Goal: Task Accomplishment & Management: Complete application form

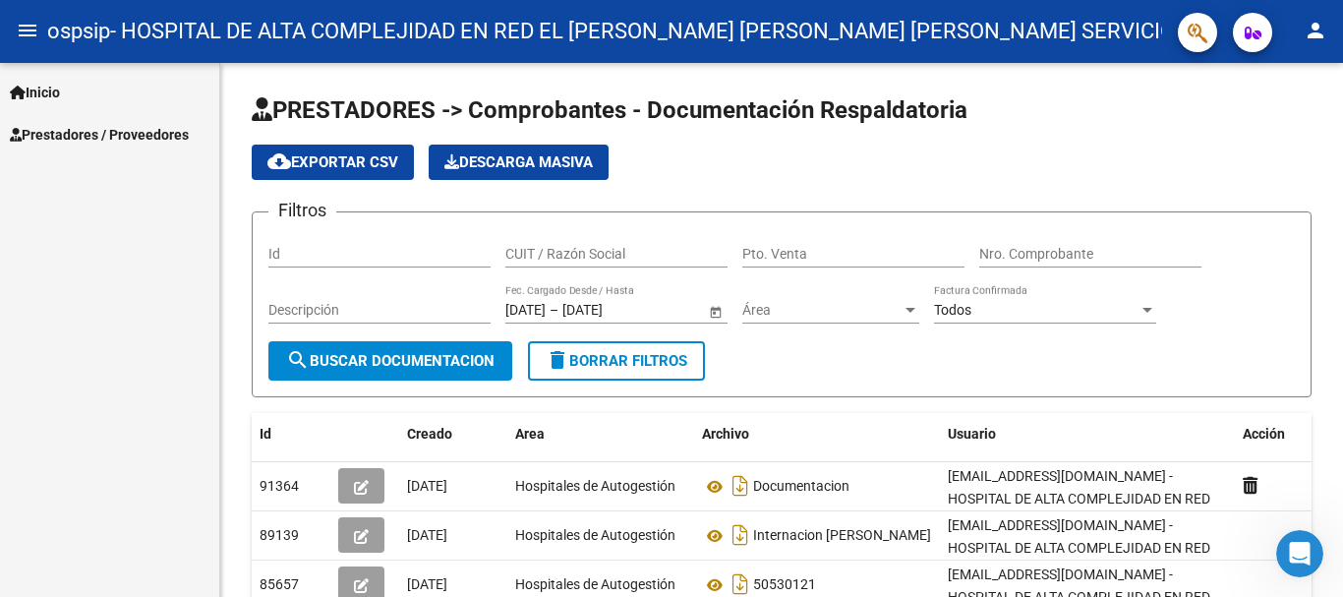
click at [47, 89] on span "Inicio" at bounding box center [35, 93] width 50 height 22
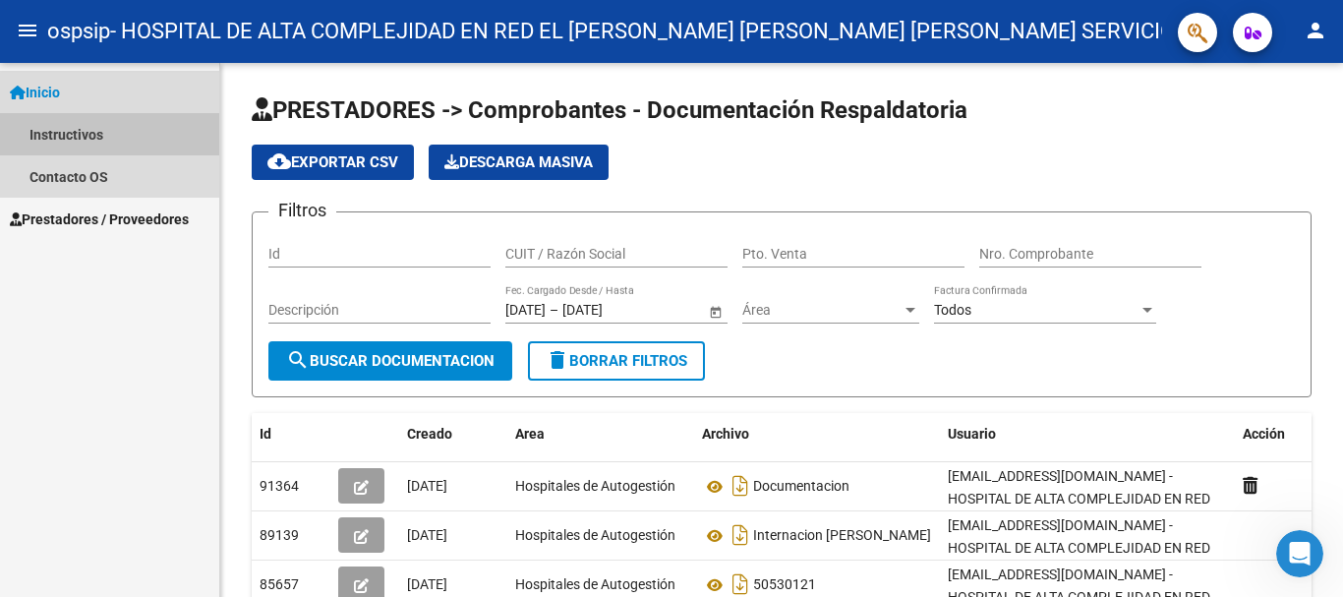
click at [78, 141] on link "Instructivos" at bounding box center [109, 134] width 219 height 42
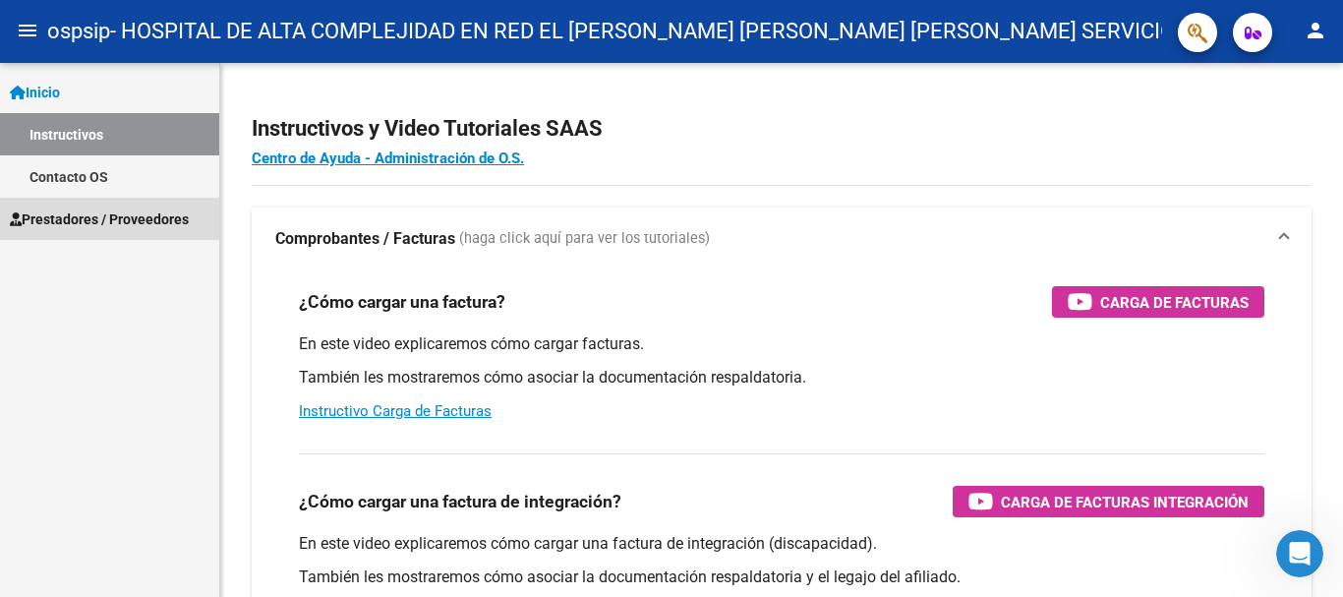
click at [142, 210] on span "Prestadores / Proveedores" at bounding box center [99, 219] width 179 height 22
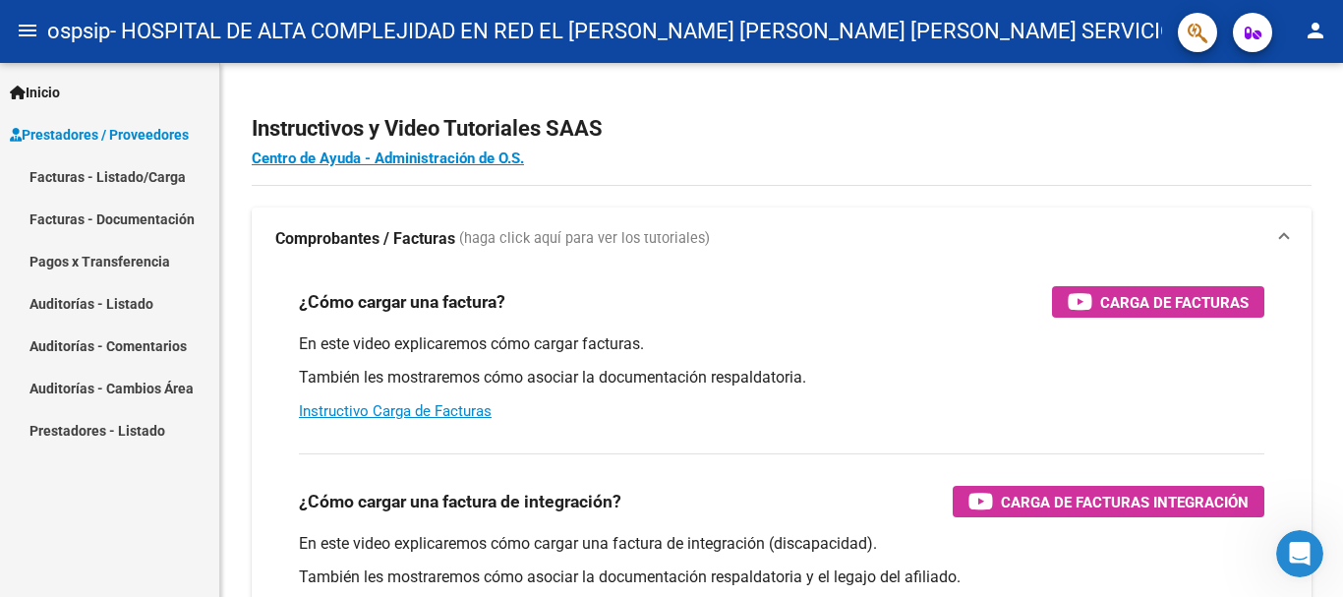
click at [134, 175] on link "Facturas - Listado/Carga" at bounding box center [109, 176] width 219 height 42
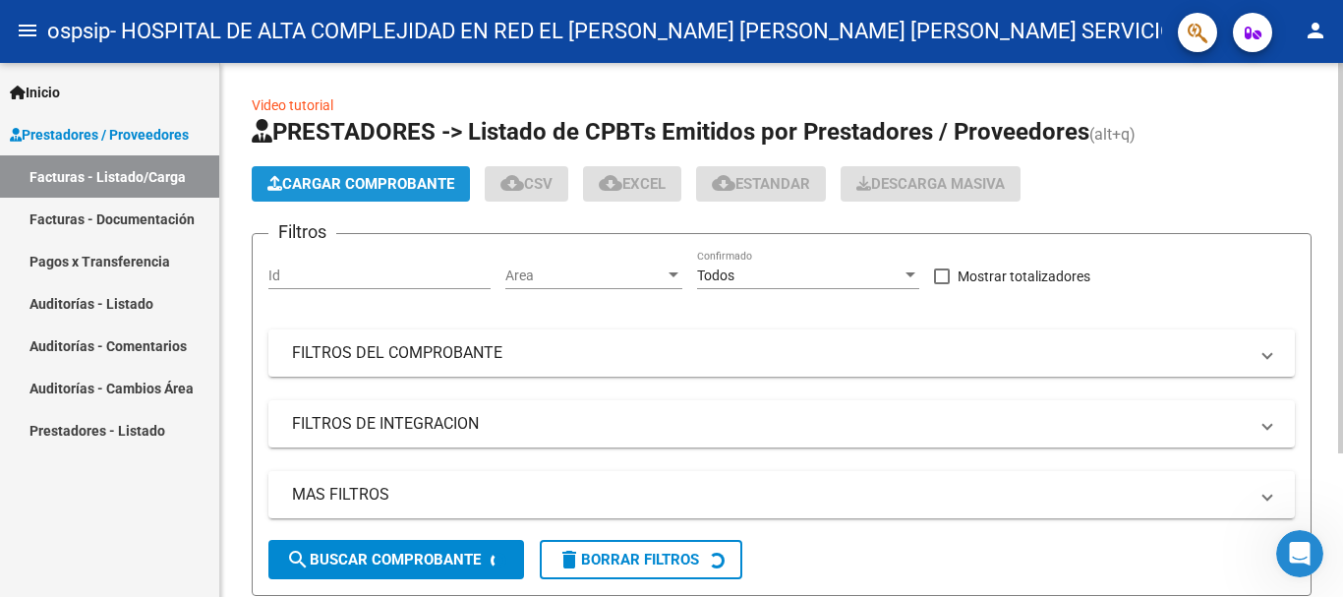
click at [379, 186] on span "Cargar Comprobante" at bounding box center [361, 184] width 187 height 18
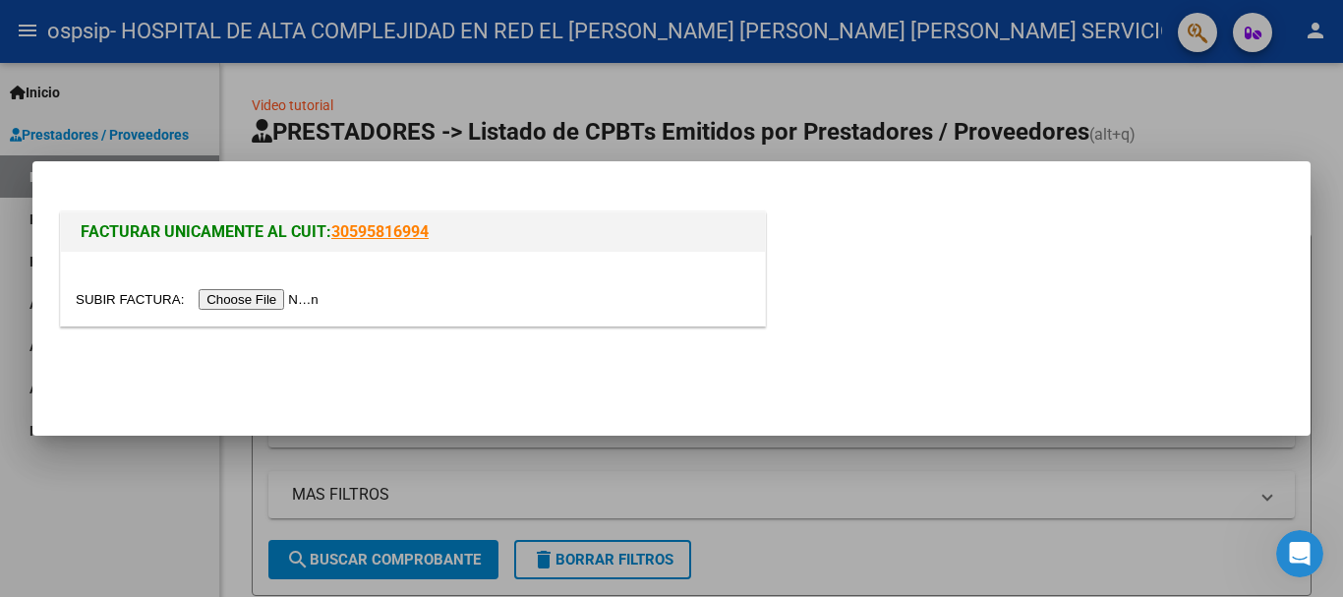
click at [291, 299] on input "file" at bounding box center [200, 299] width 249 height 21
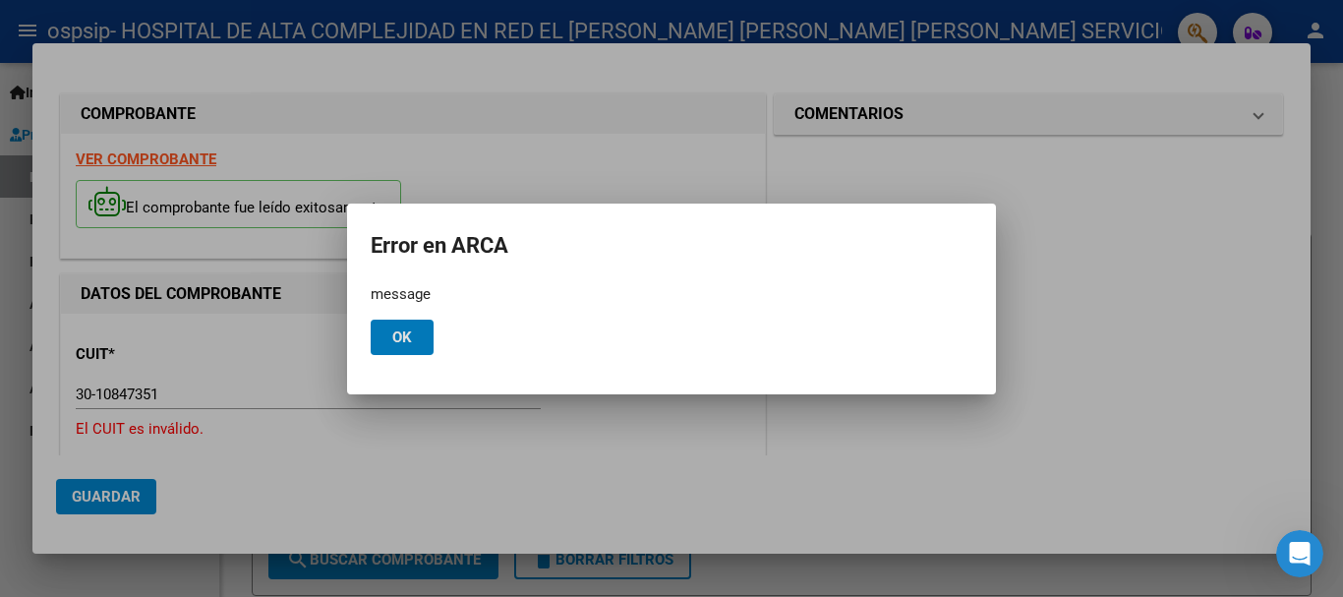
click at [401, 345] on span "Ok" at bounding box center [402, 337] width 20 height 18
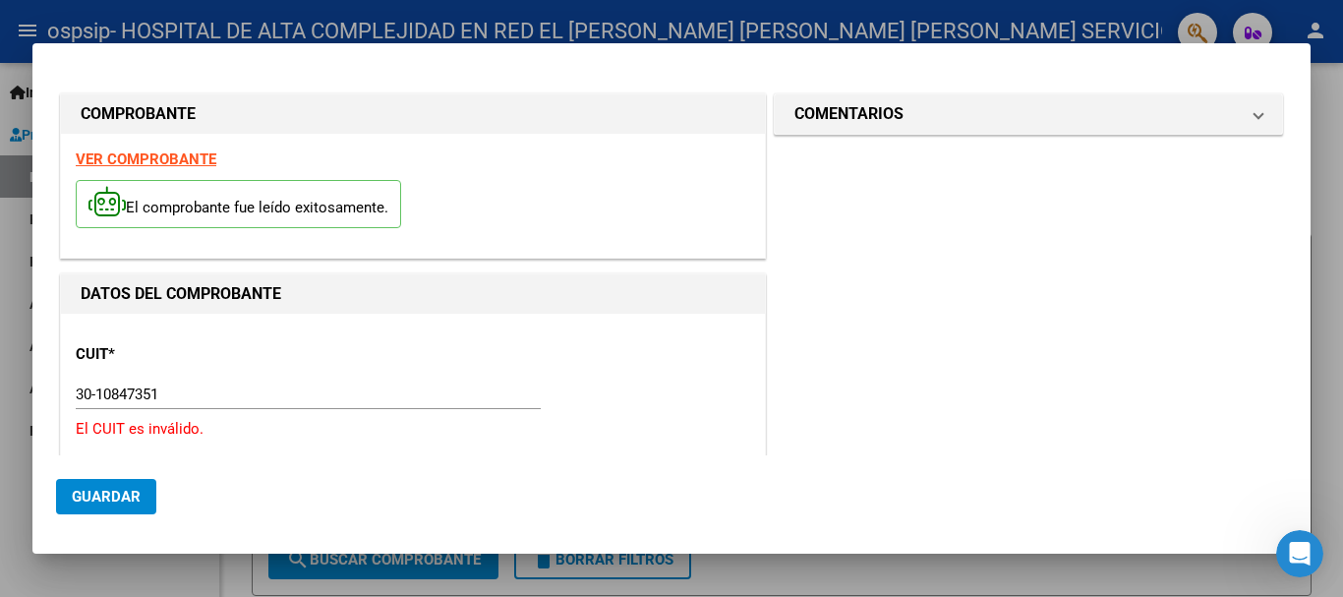
click at [98, 394] on input "30-10847351" at bounding box center [308, 395] width 465 height 18
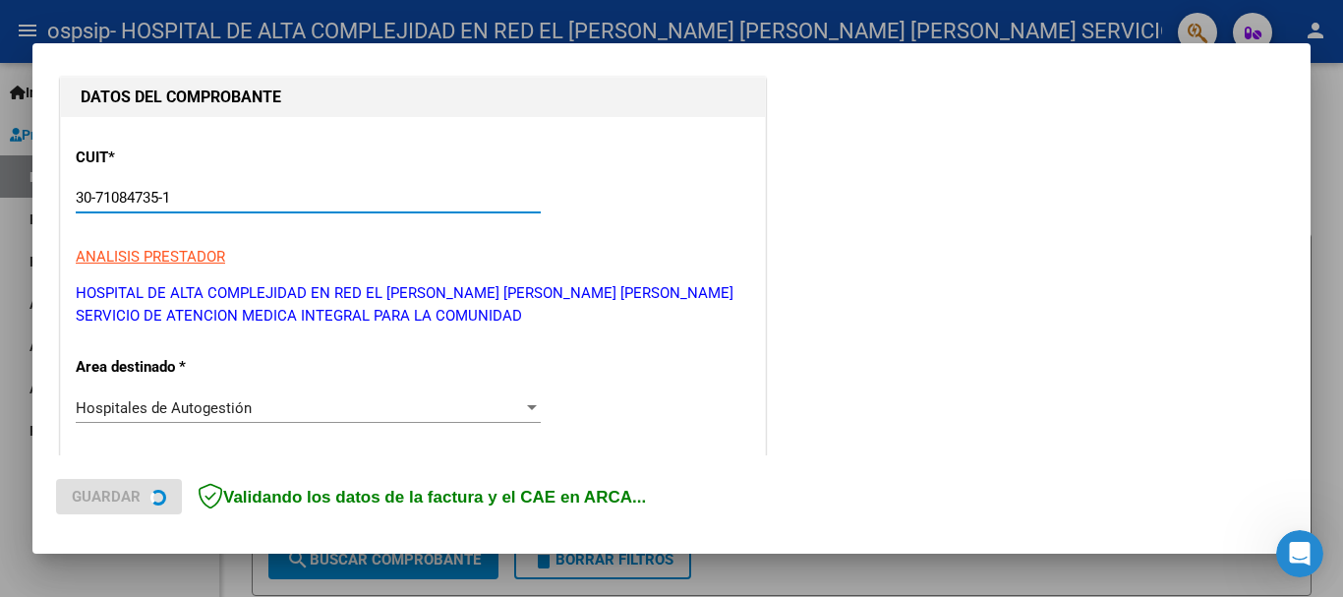
scroll to position [295, 0]
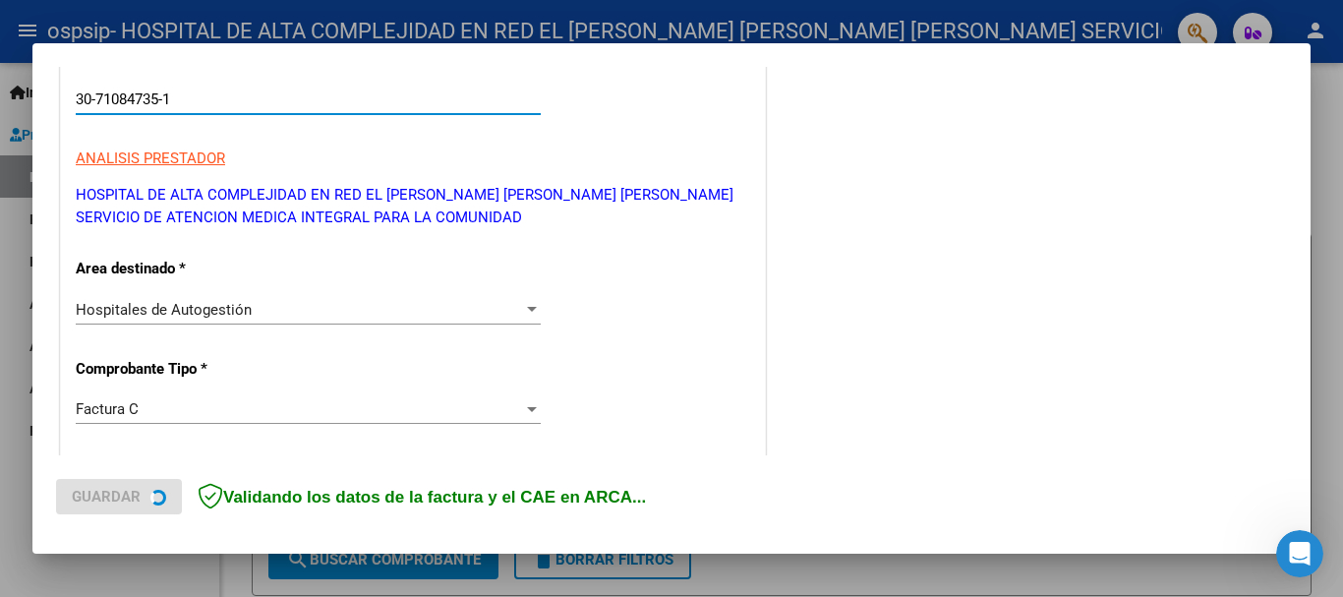
type input "30-71084735-1"
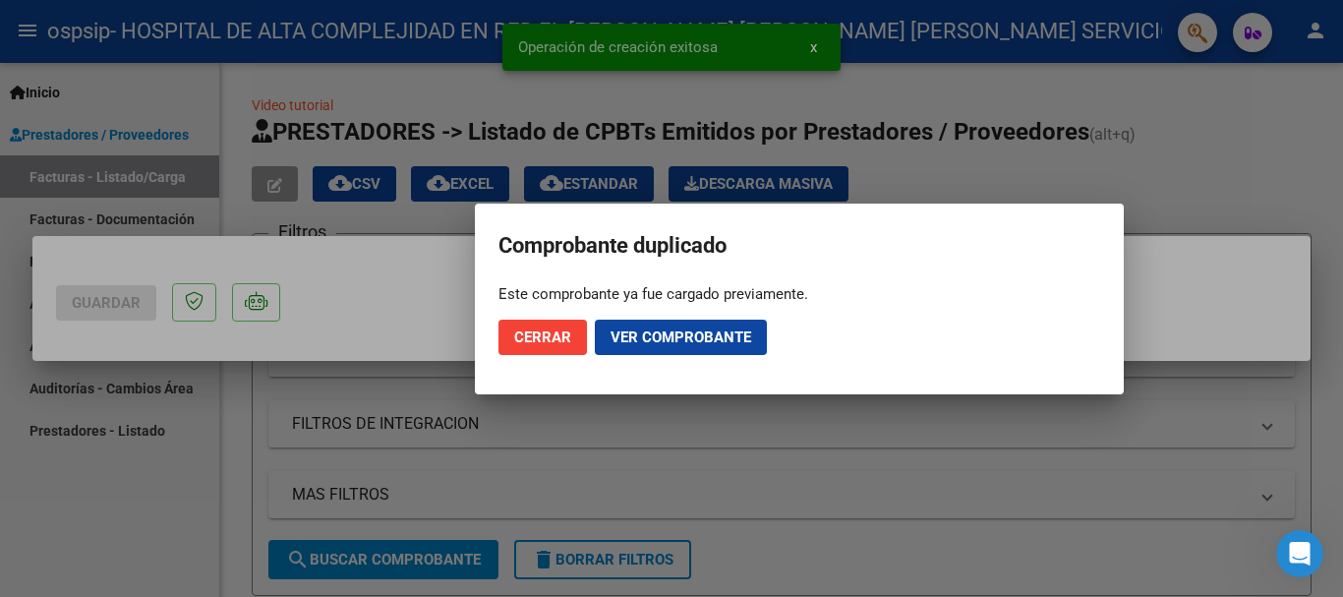
scroll to position [0, 0]
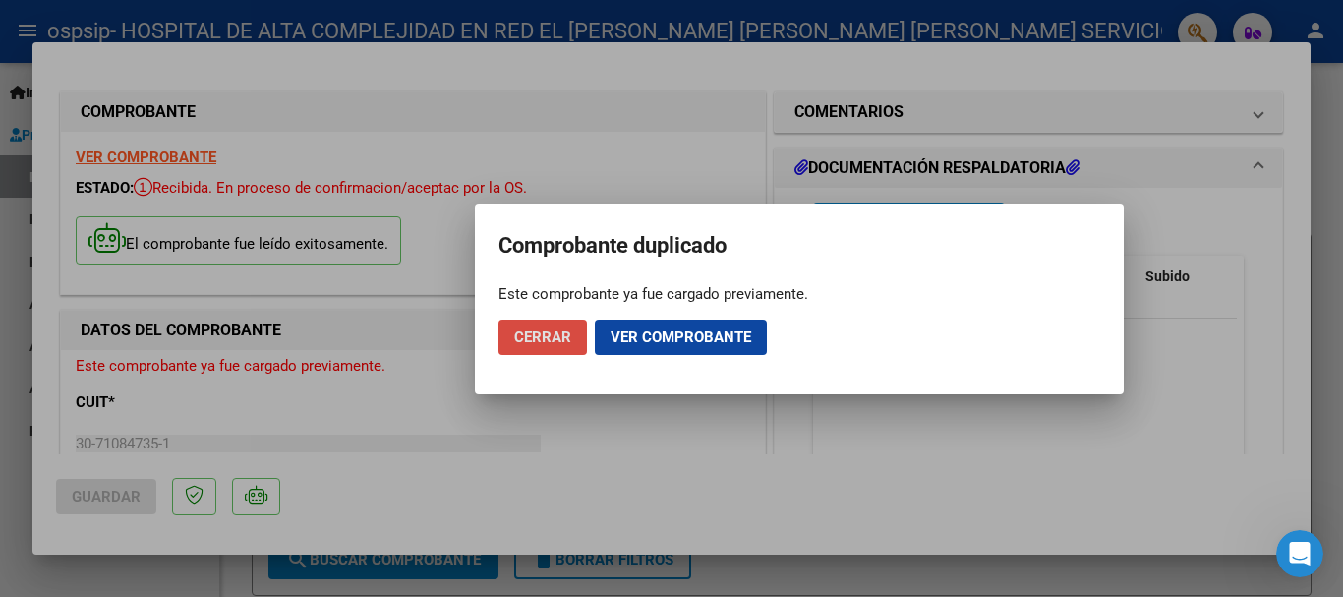
click at [559, 339] on span "Cerrar" at bounding box center [542, 337] width 57 height 18
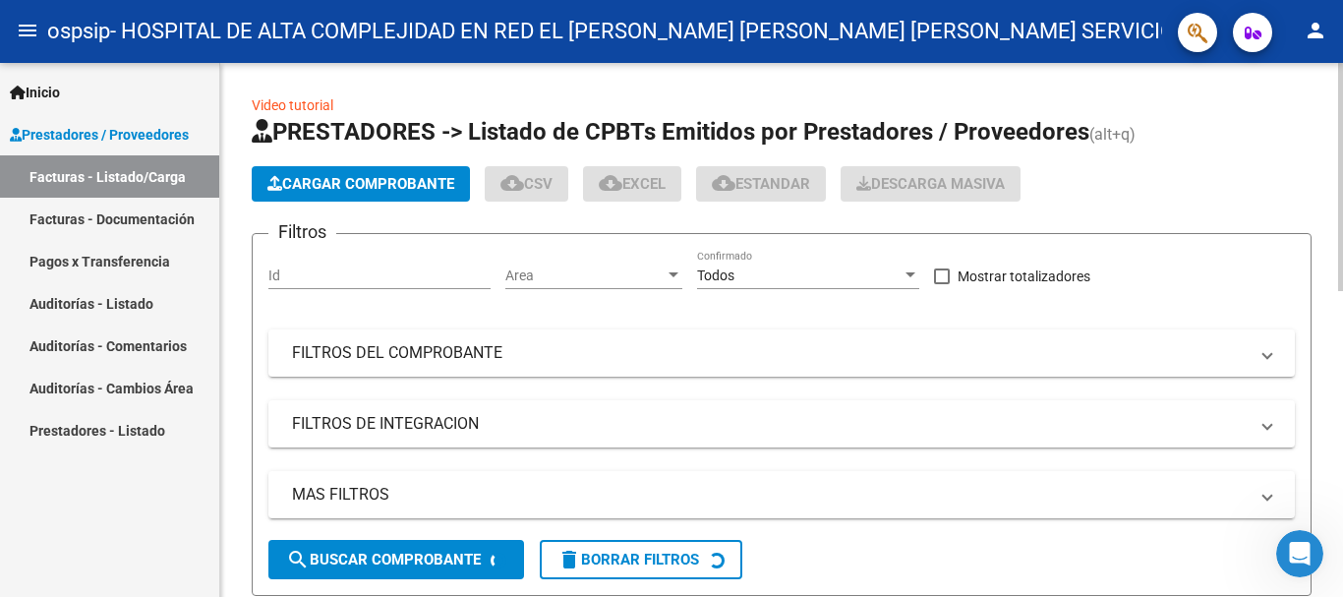
click at [384, 192] on span "Cargar Comprobante" at bounding box center [361, 184] width 187 height 18
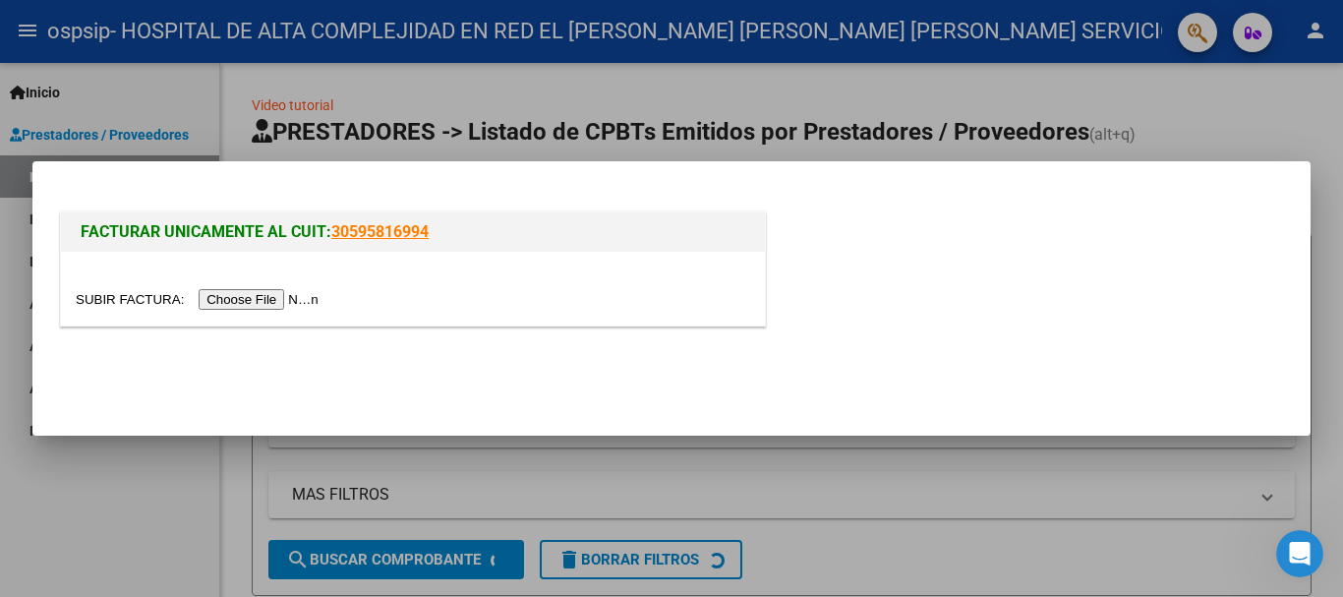
click at [293, 294] on input "file" at bounding box center [200, 299] width 249 height 21
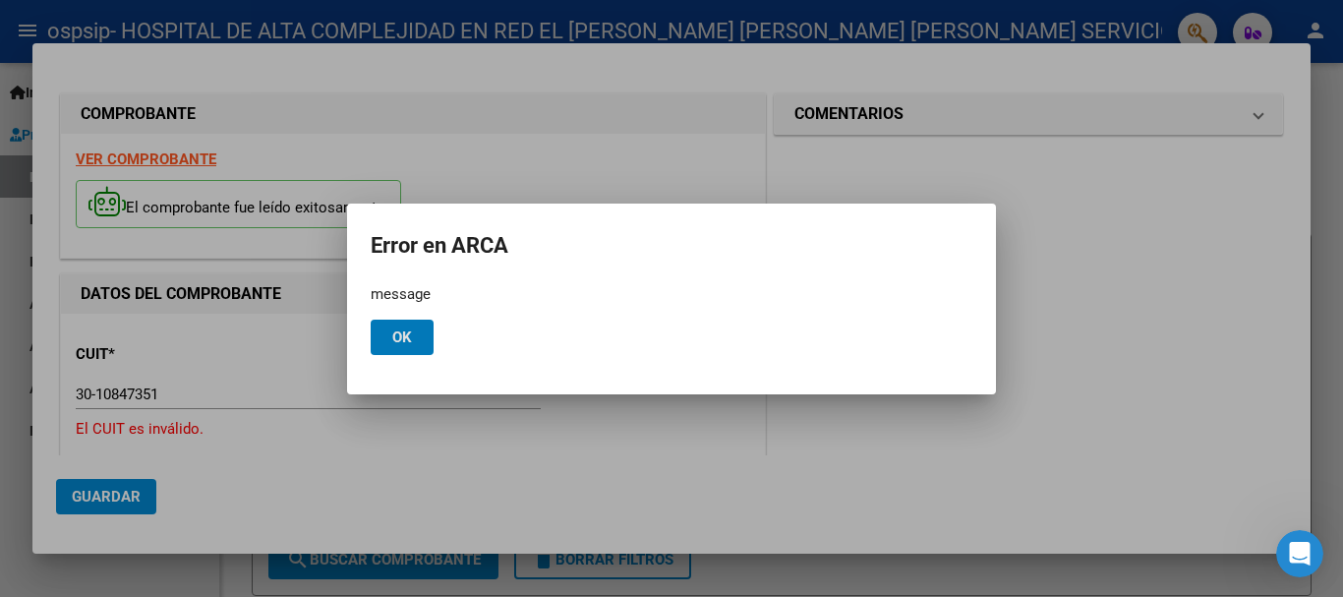
click at [389, 339] on button "Ok" at bounding box center [402, 337] width 63 height 35
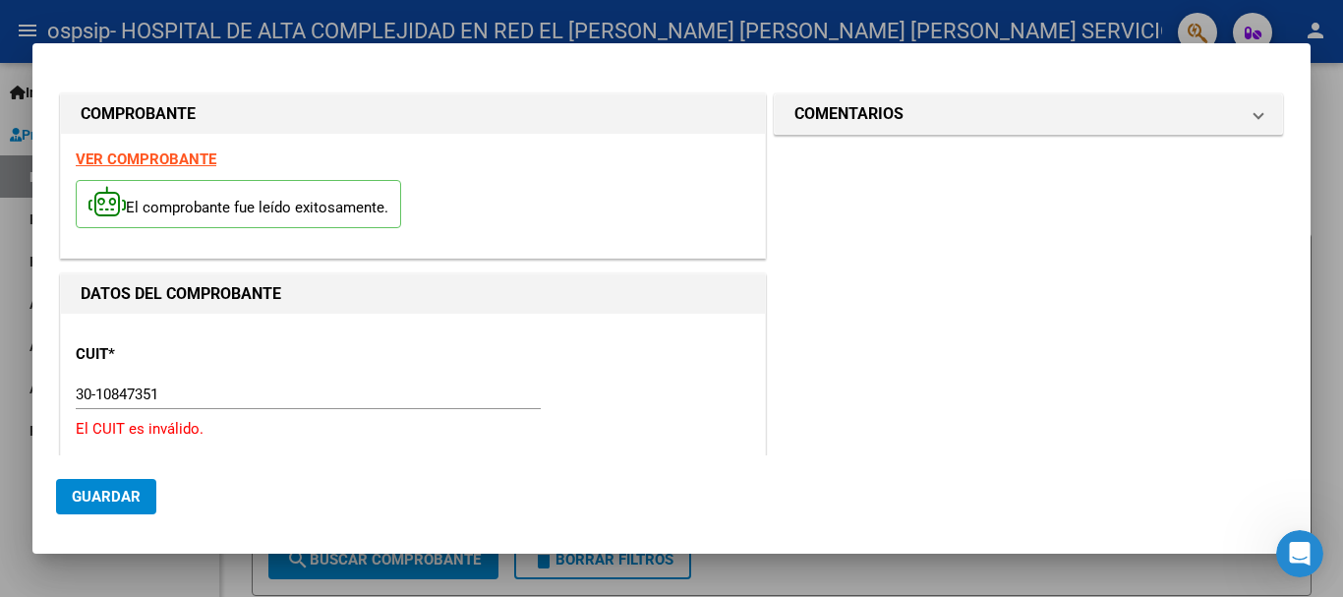
click at [88, 399] on input "30-10847351" at bounding box center [308, 395] width 465 height 18
click at [97, 395] on input "30-10847351" at bounding box center [308, 395] width 465 height 18
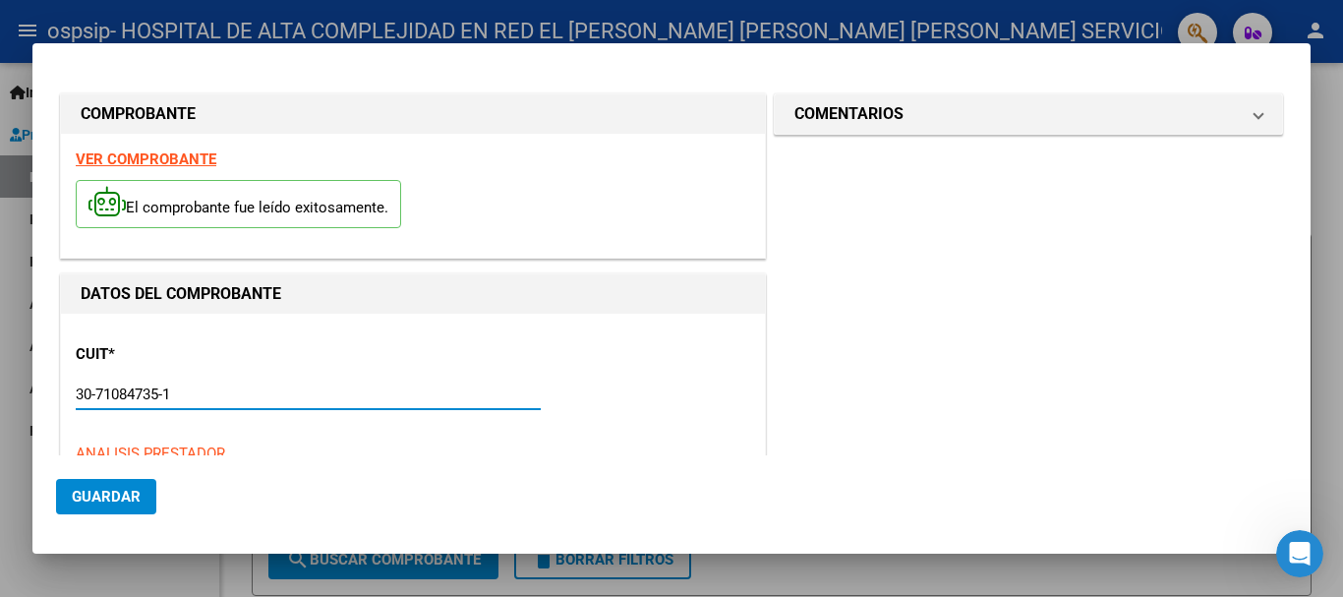
scroll to position [197, 0]
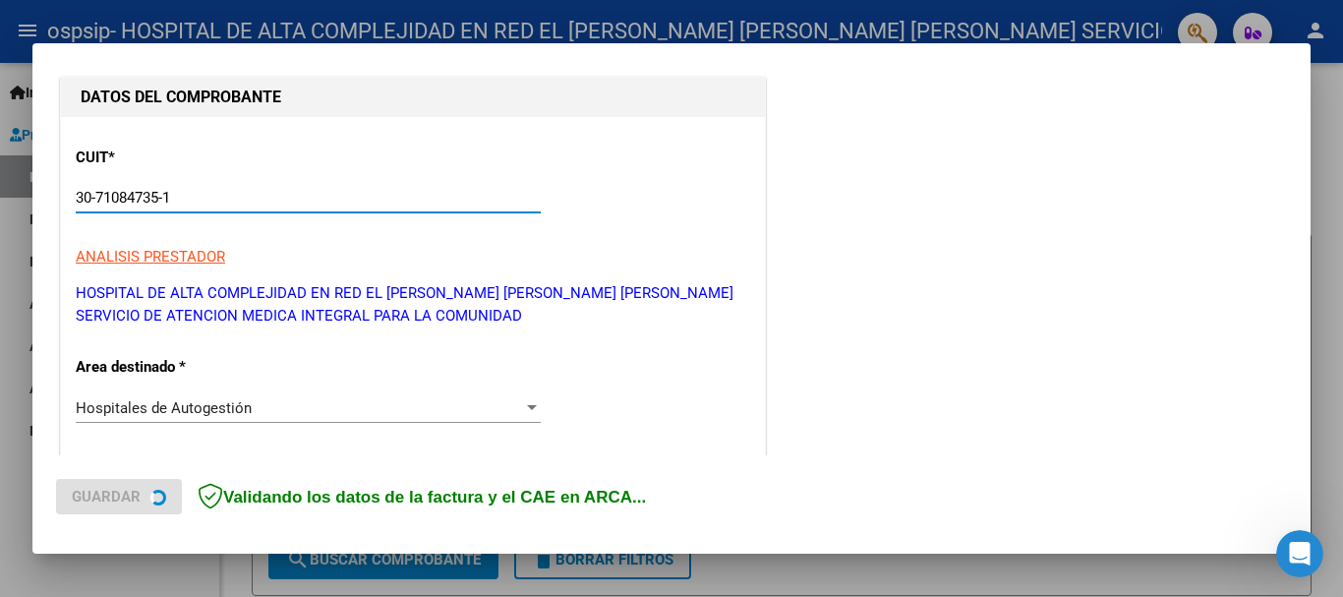
type input "30-71084735-1"
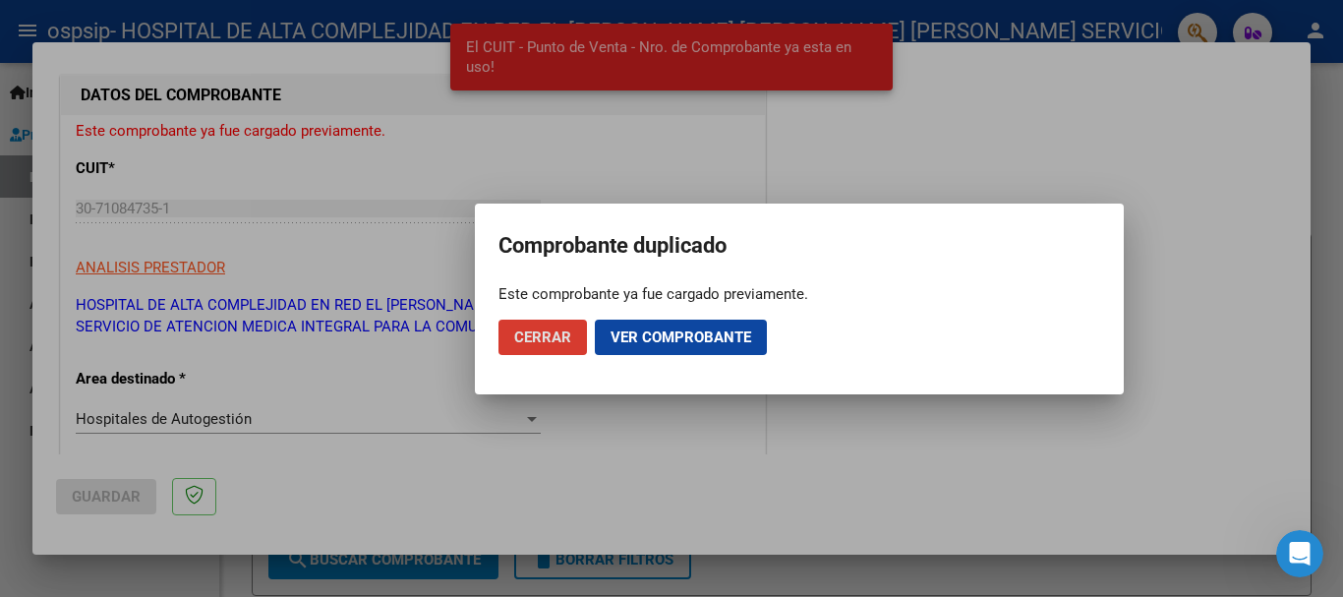
click at [716, 344] on span "Ver comprobante" at bounding box center [681, 337] width 141 height 18
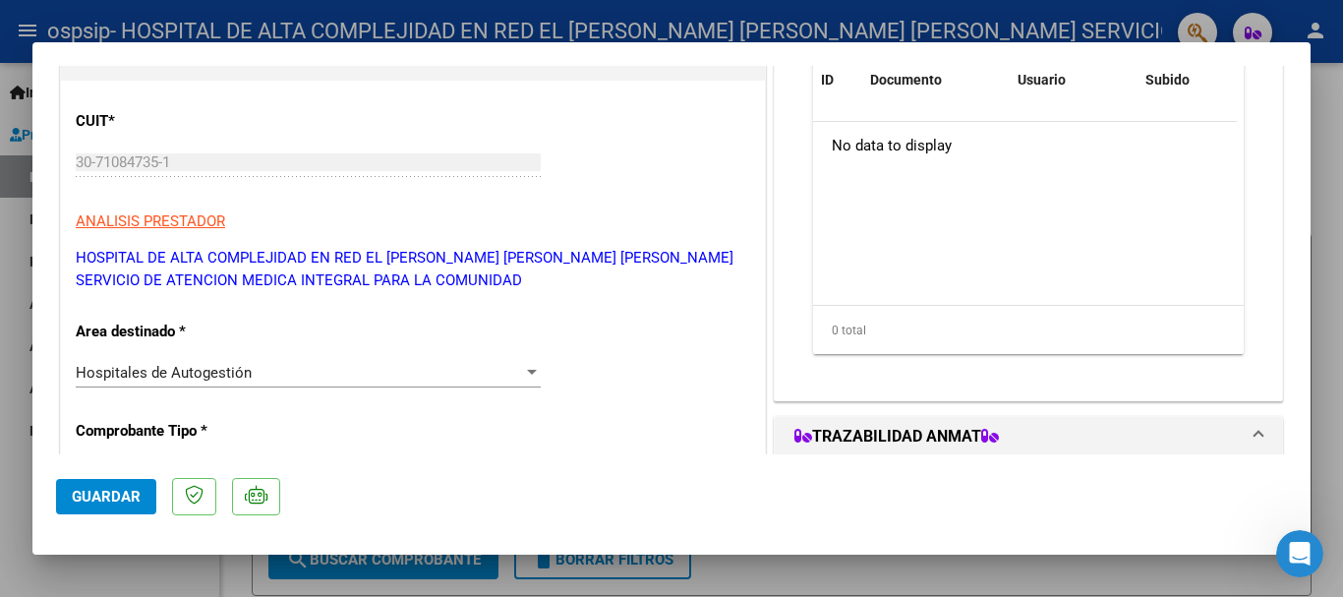
click at [1333, 229] on div at bounding box center [671, 298] width 1343 height 597
type input "$ 0,00"
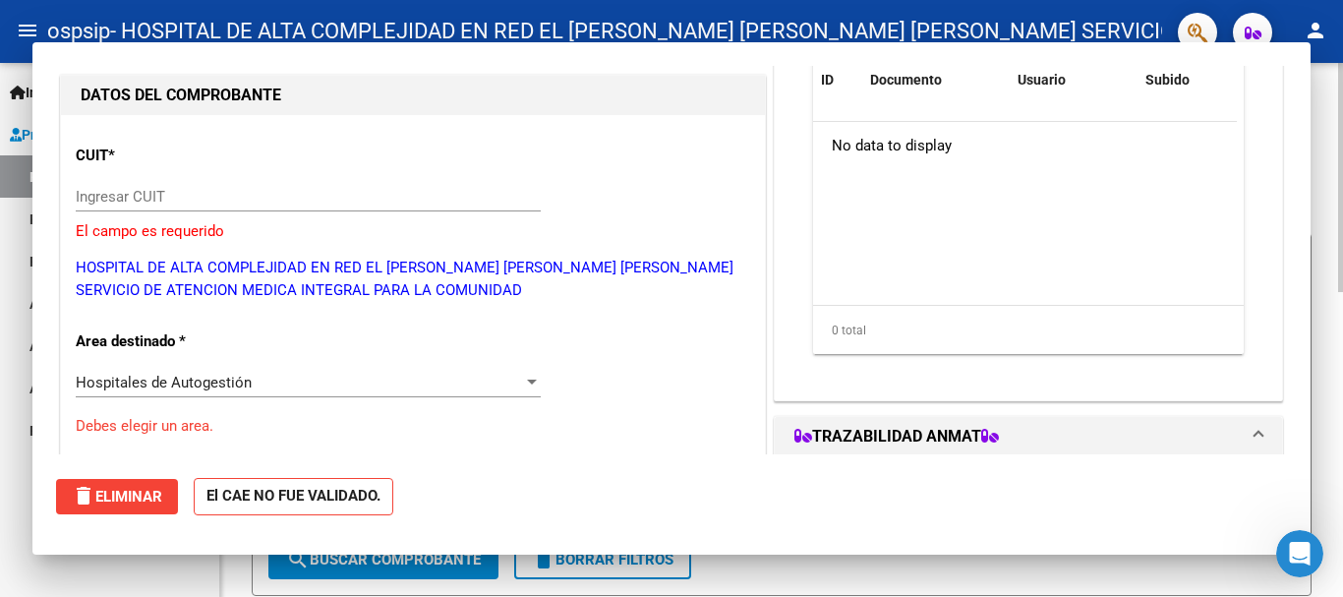
scroll to position [231, 0]
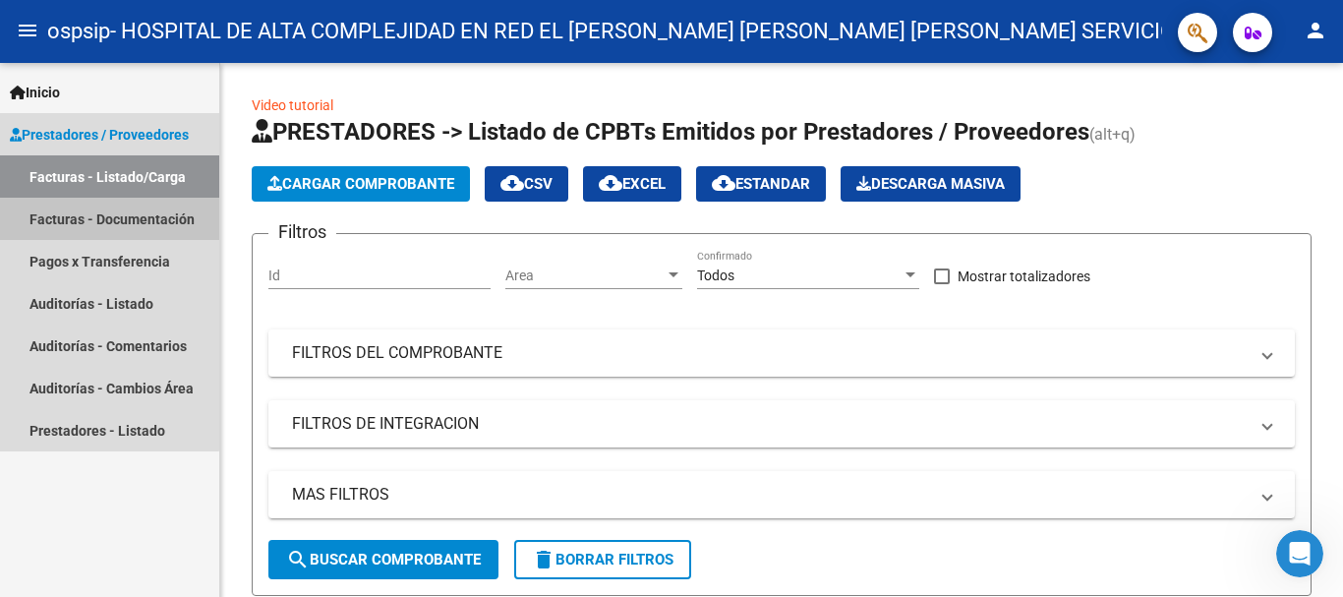
click at [79, 208] on link "Facturas - Documentación" at bounding box center [109, 219] width 219 height 42
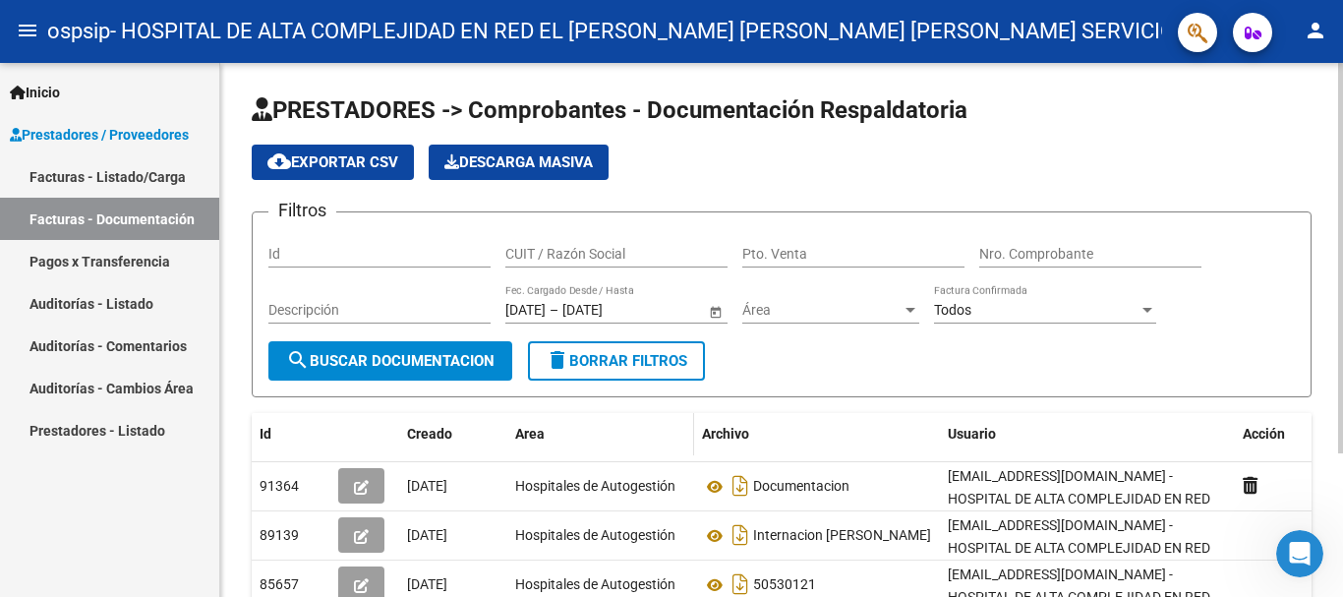
scroll to position [98, 0]
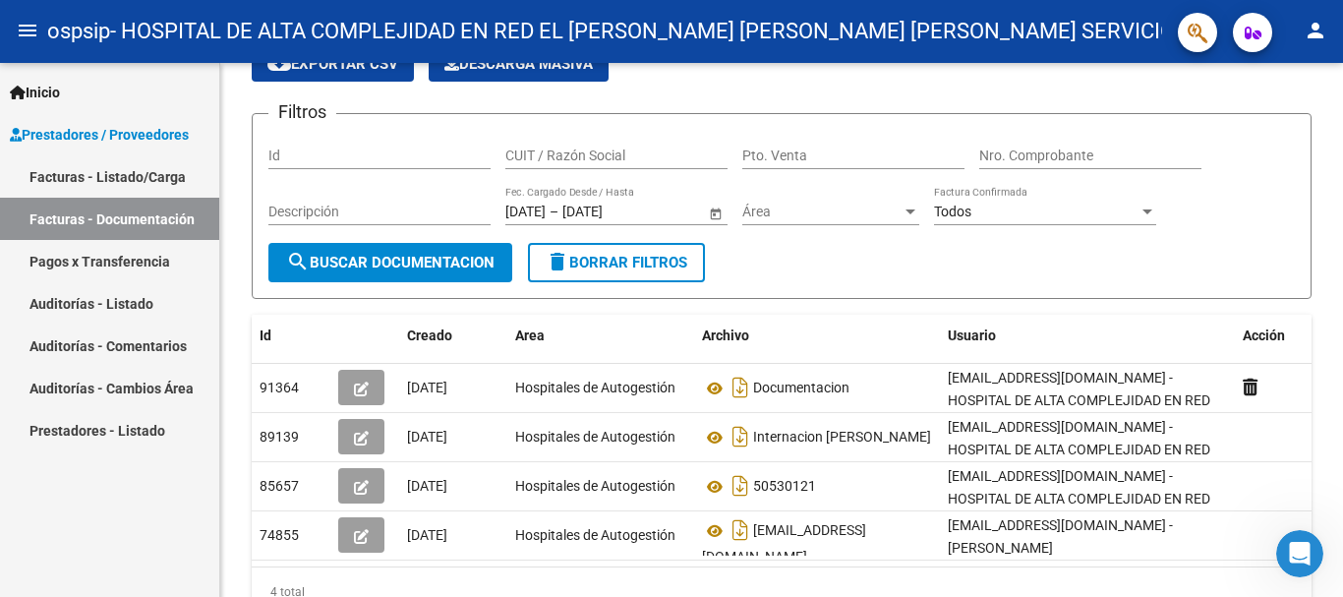
click at [128, 172] on link "Facturas - Listado/Carga" at bounding box center [109, 176] width 219 height 42
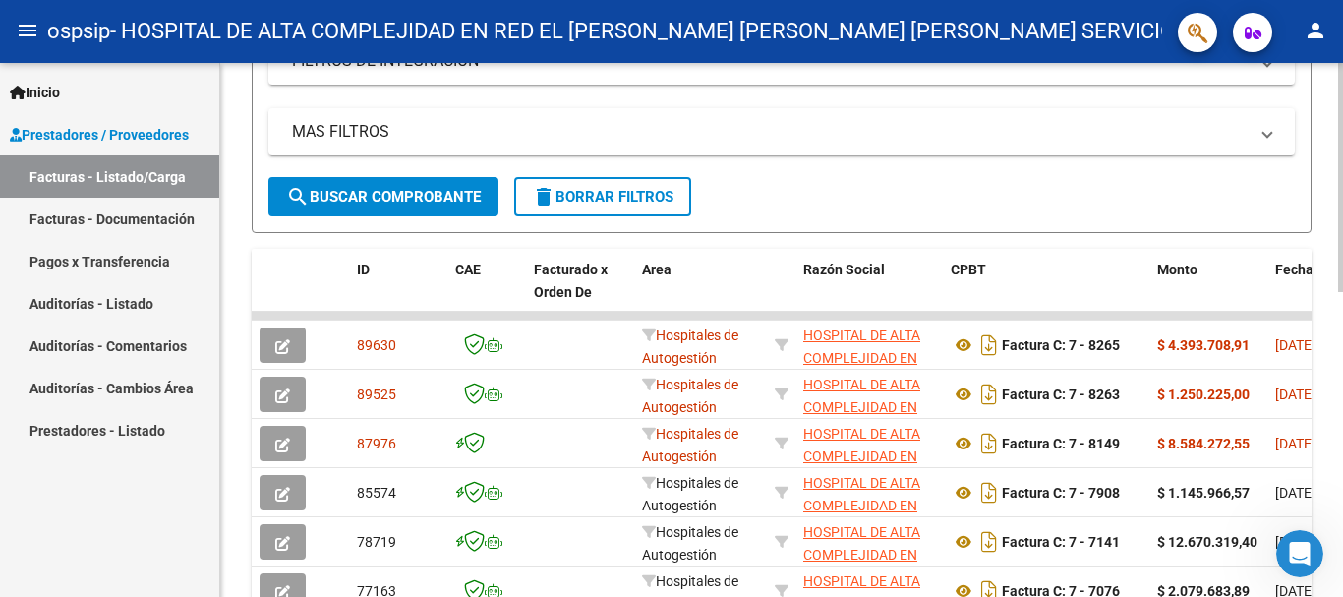
scroll to position [392, 0]
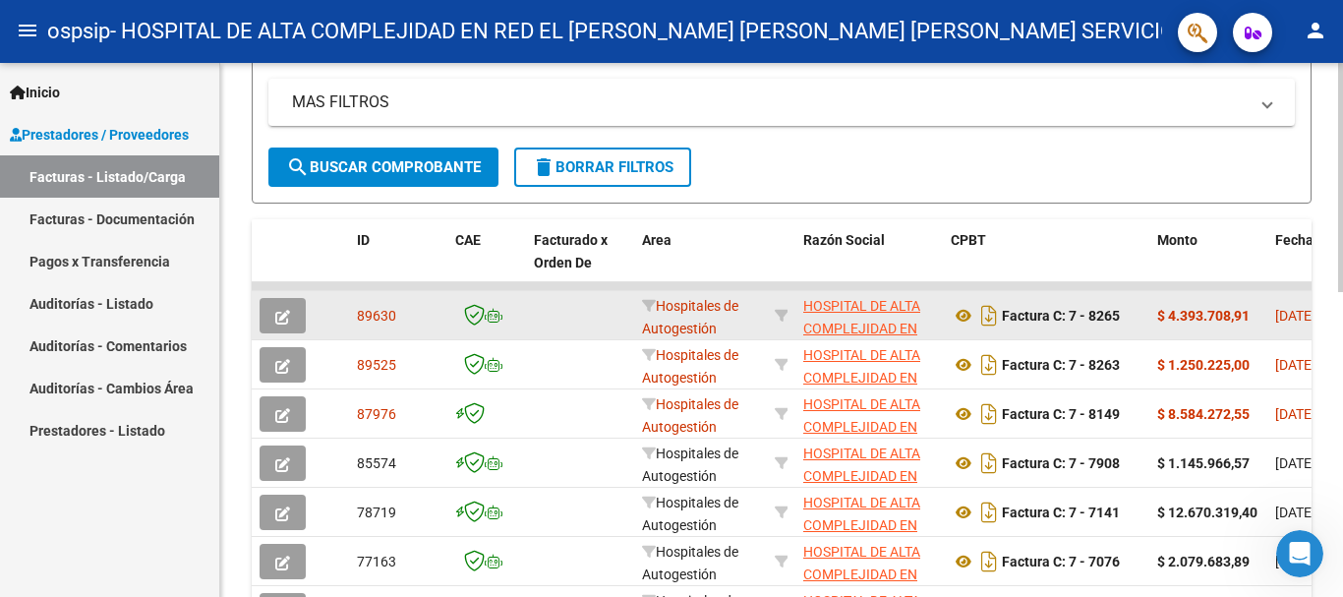
click at [303, 299] on button "button" at bounding box center [283, 315] width 46 height 35
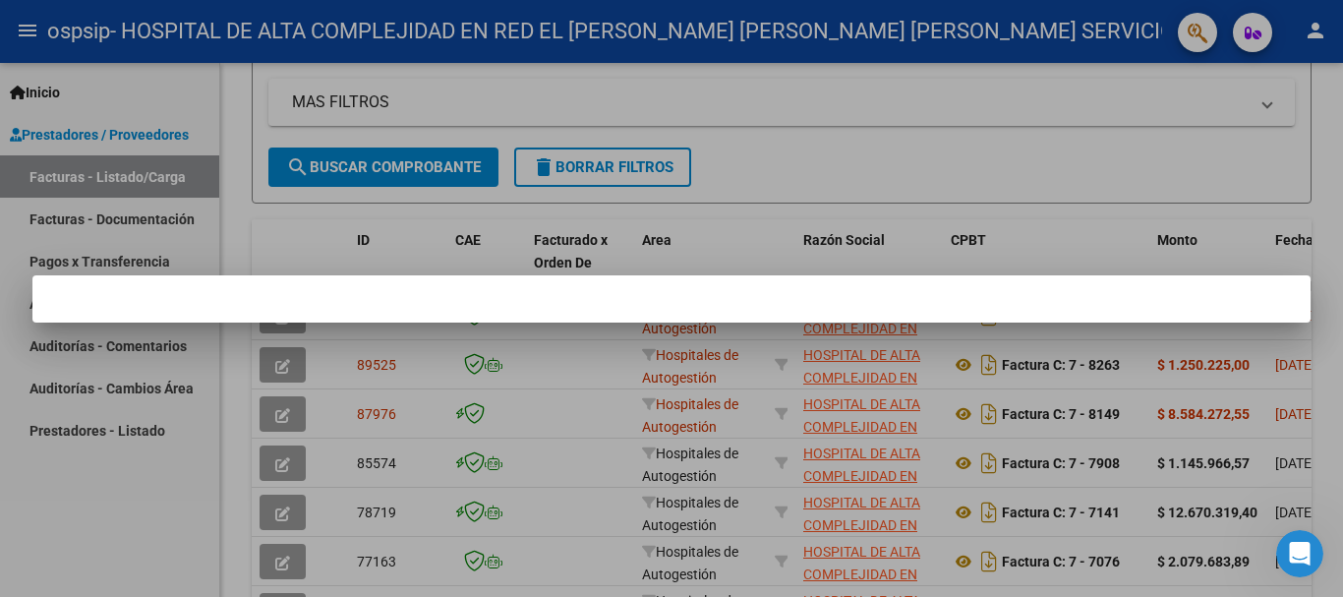
click at [1191, 294] on mat-dialog-container at bounding box center [671, 298] width 1279 height 47
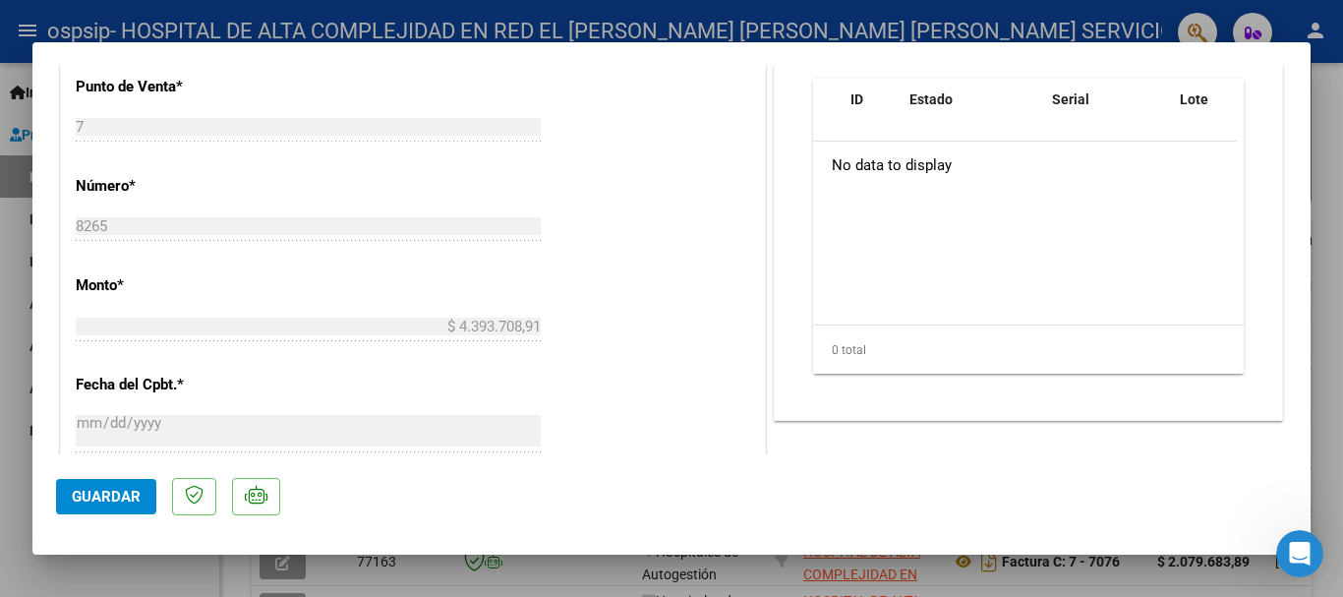
scroll to position [0, 0]
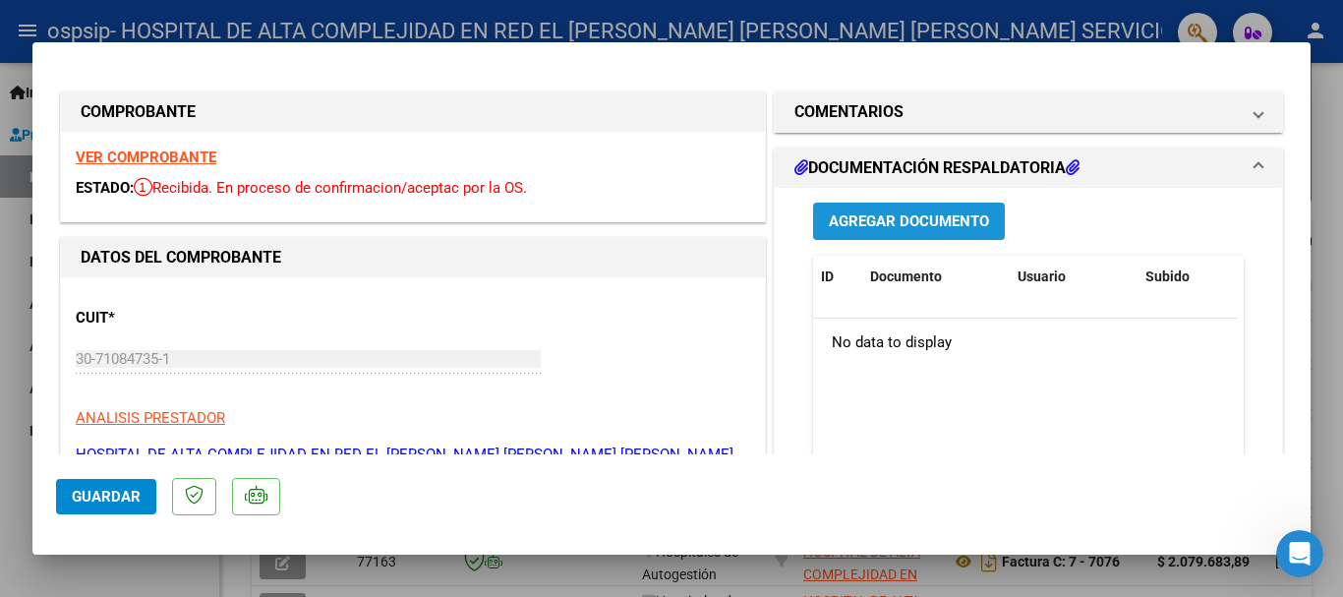
click at [887, 225] on span "Agregar Documento" at bounding box center [909, 222] width 160 height 18
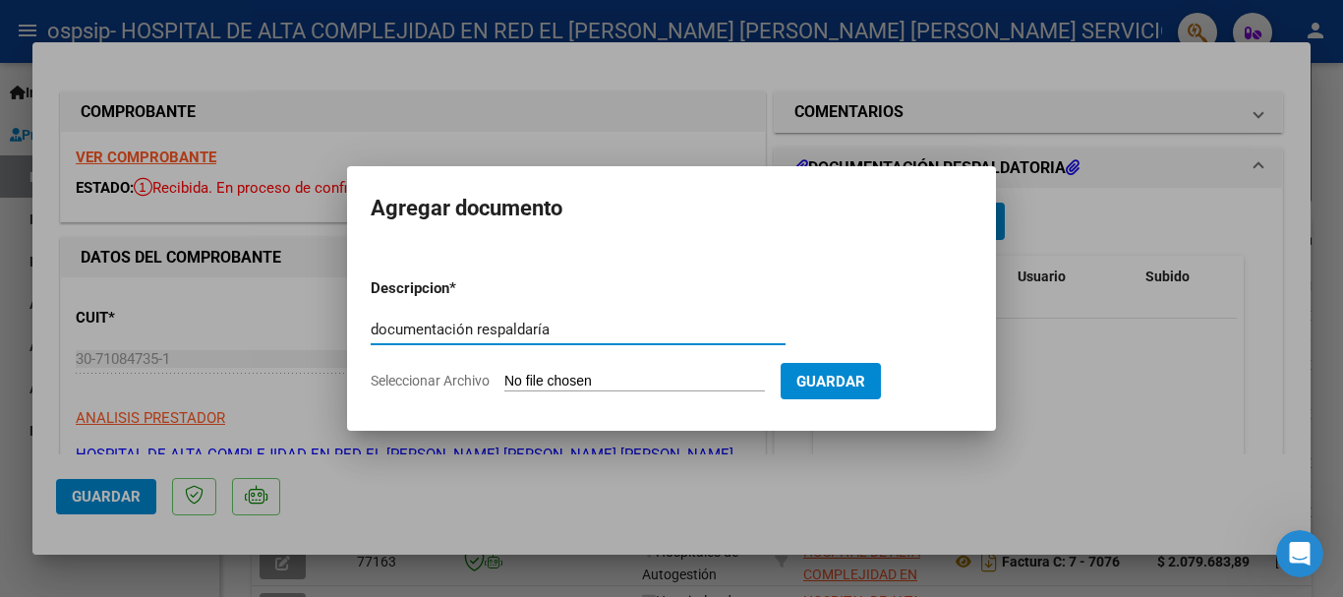
type input "documentación respaldaría"
click at [642, 382] on input "Seleccionar Archivo" at bounding box center [635, 382] width 261 height 19
type input "C:\fakepath\[PERSON_NAME] - OSPSIP - PLATAFORMA - FC 7-8265.pdf"
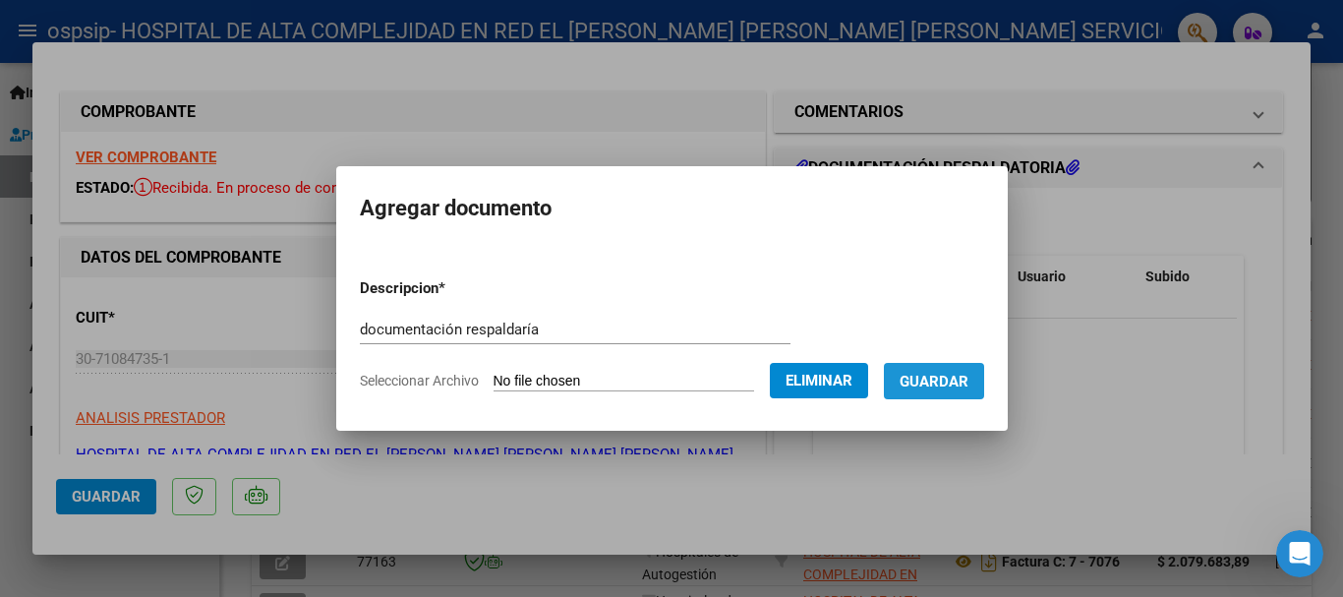
click at [957, 387] on span "Guardar" at bounding box center [934, 382] width 69 height 18
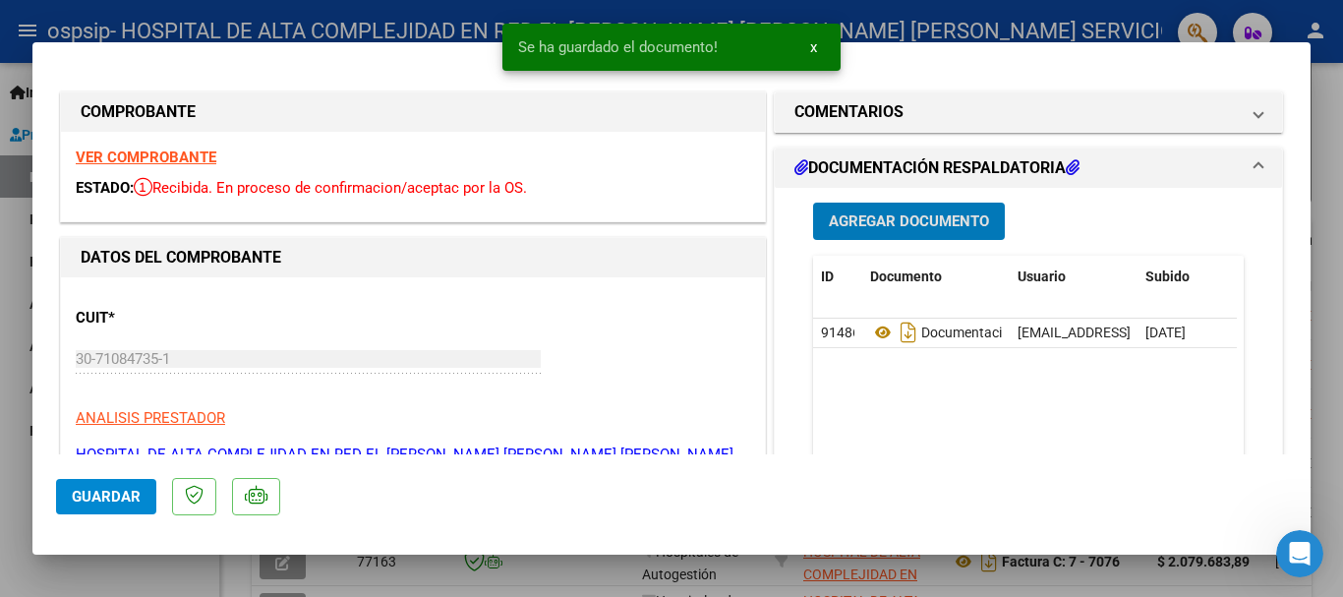
click at [96, 479] on button "Guardar" at bounding box center [106, 496] width 100 height 35
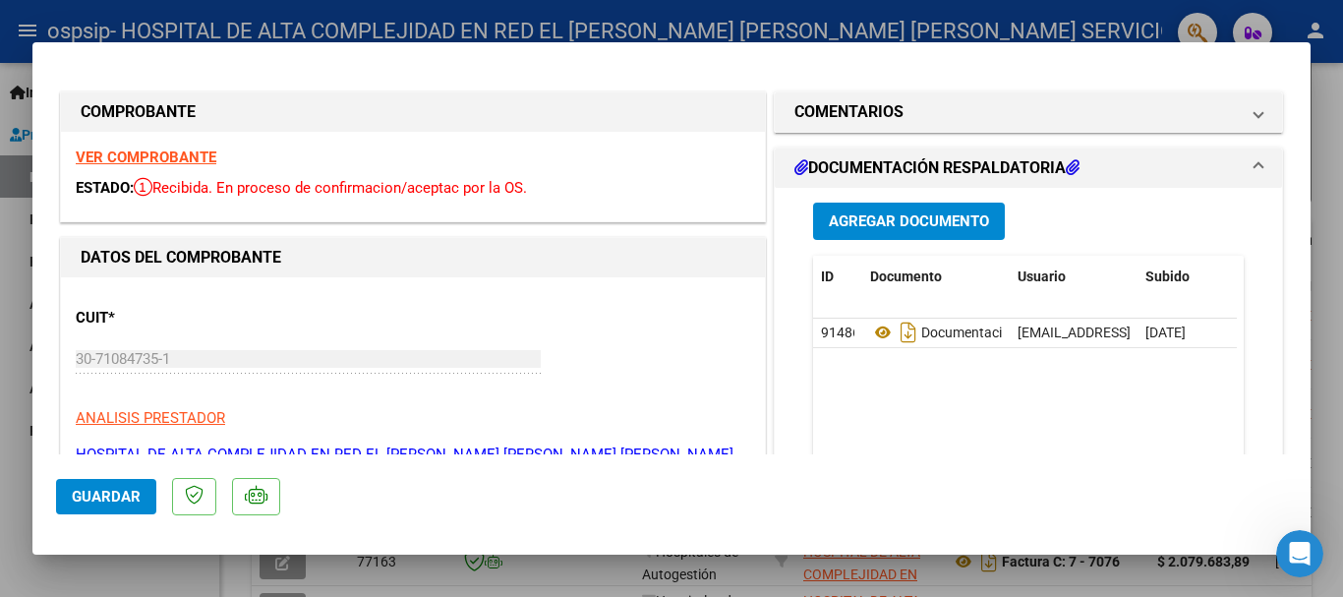
click at [0, 421] on div at bounding box center [671, 298] width 1343 height 597
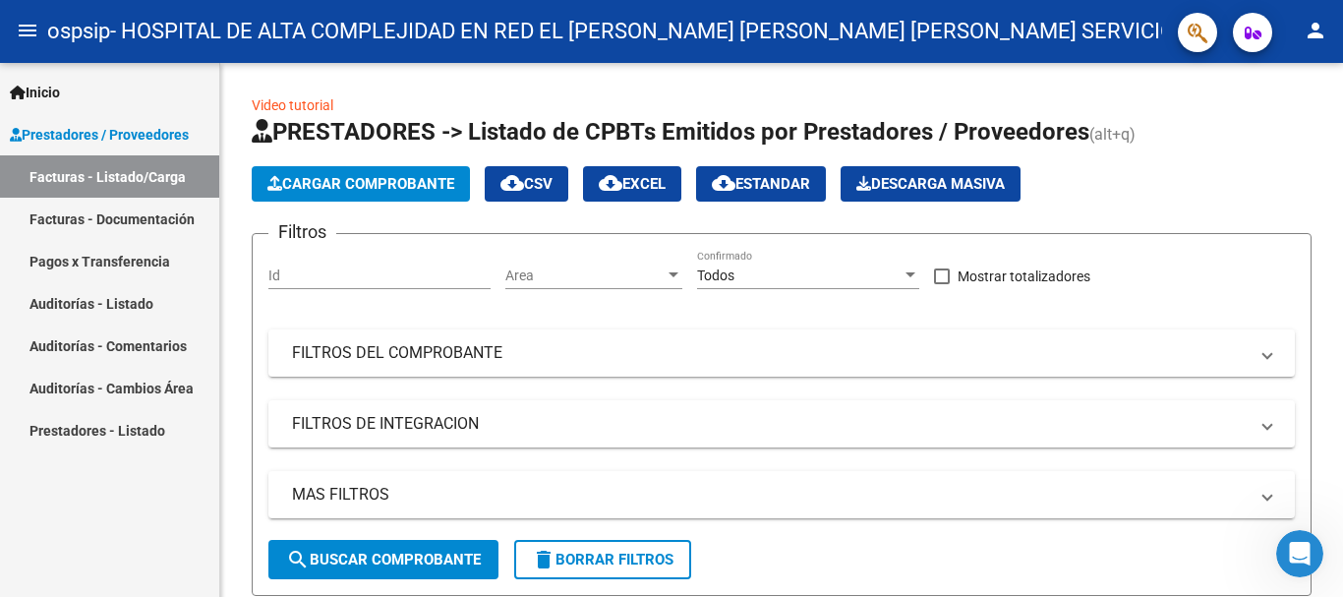
click at [60, 94] on span "Inicio" at bounding box center [35, 93] width 50 height 22
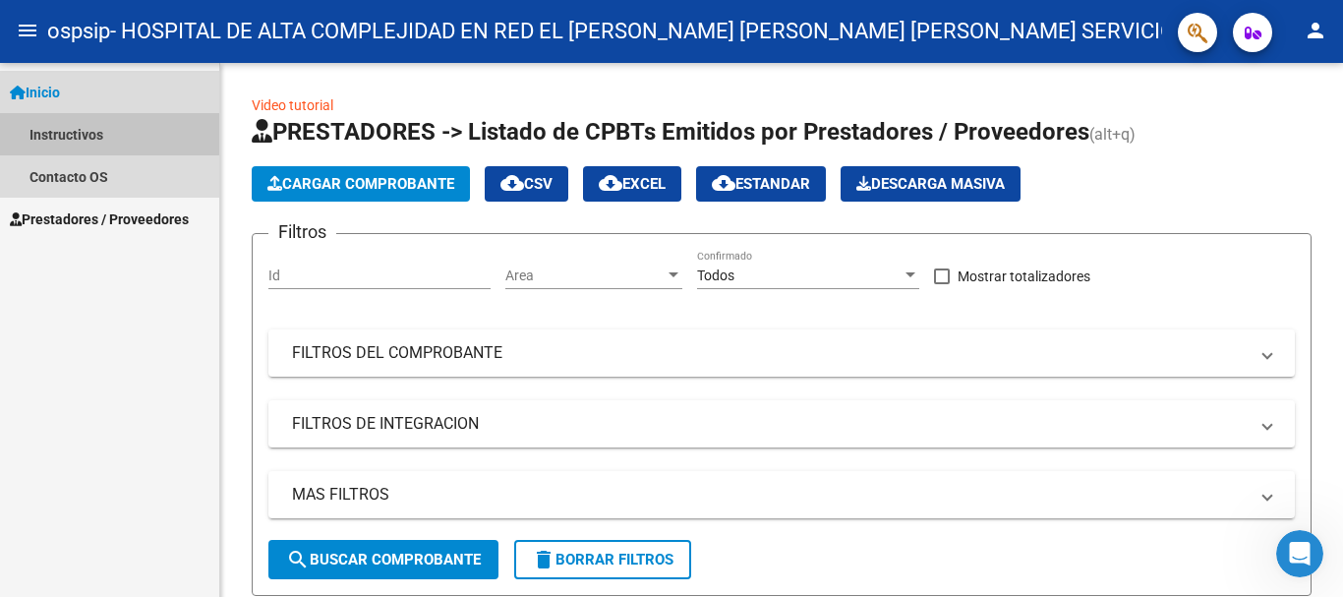
click at [90, 133] on link "Instructivos" at bounding box center [109, 134] width 219 height 42
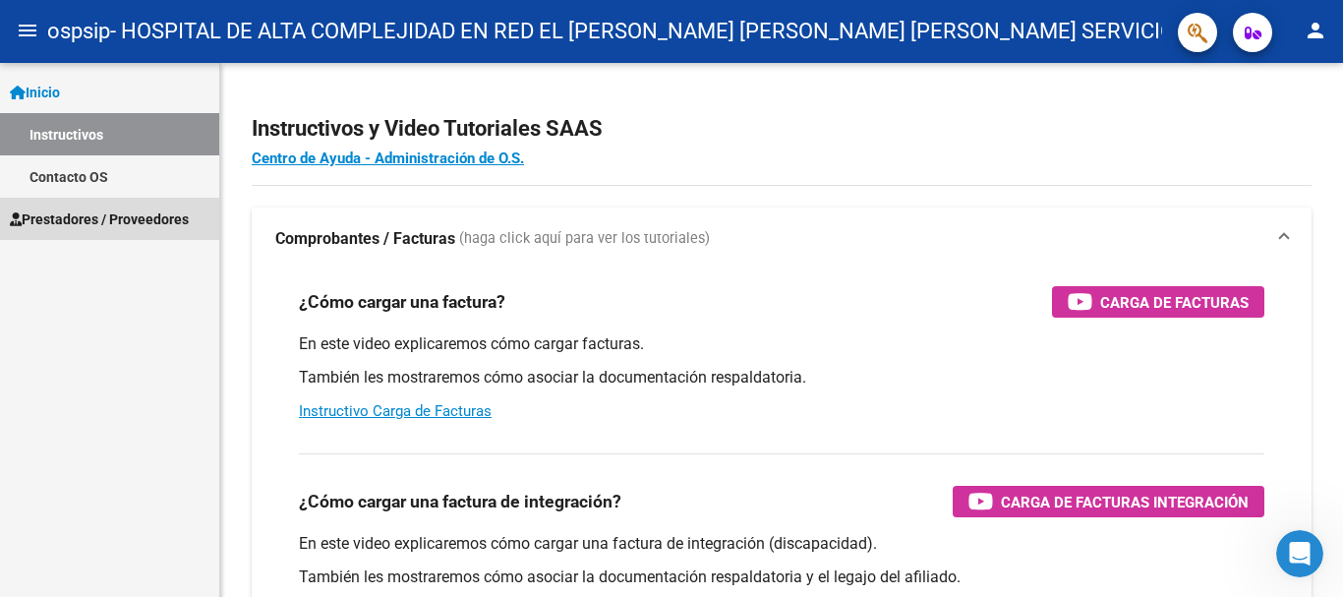
click at [126, 219] on span "Prestadores / Proveedores" at bounding box center [99, 219] width 179 height 22
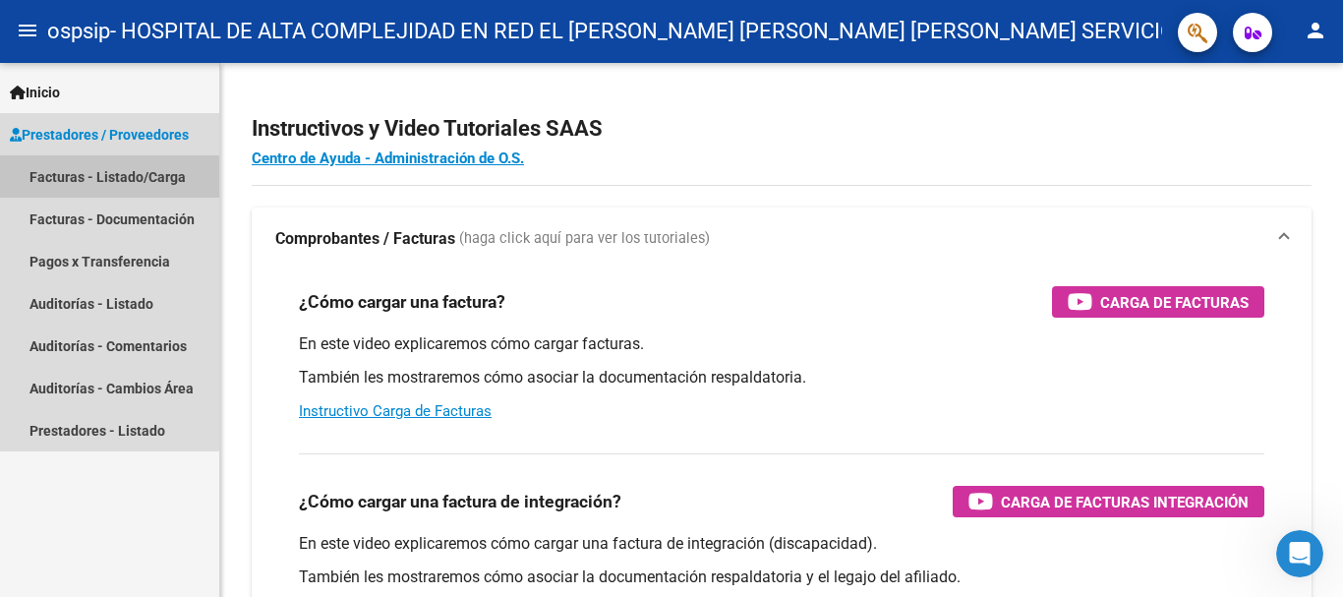
click at [79, 185] on link "Facturas - Listado/Carga" at bounding box center [109, 176] width 219 height 42
